Goal: Navigation & Orientation: Find specific page/section

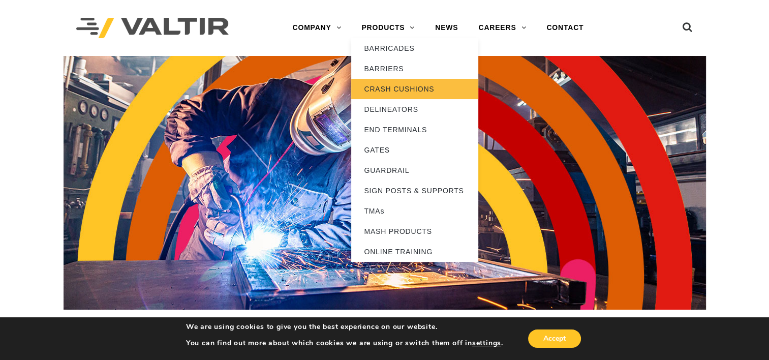
click at [406, 87] on link "CRASH CUSHIONS" at bounding box center [414, 89] width 127 height 20
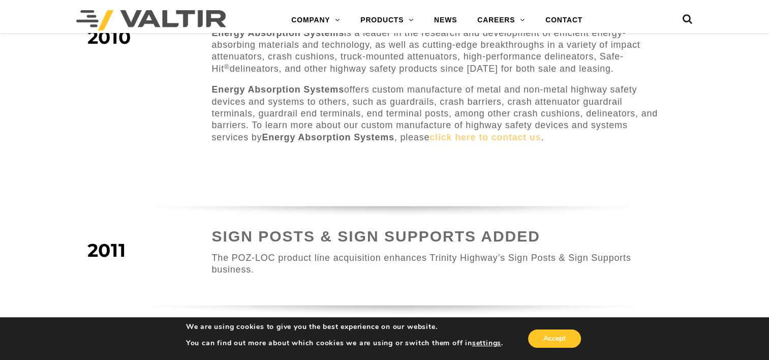
scroll to position [789, 0]
